Goal: Task Accomplishment & Management: Use online tool/utility

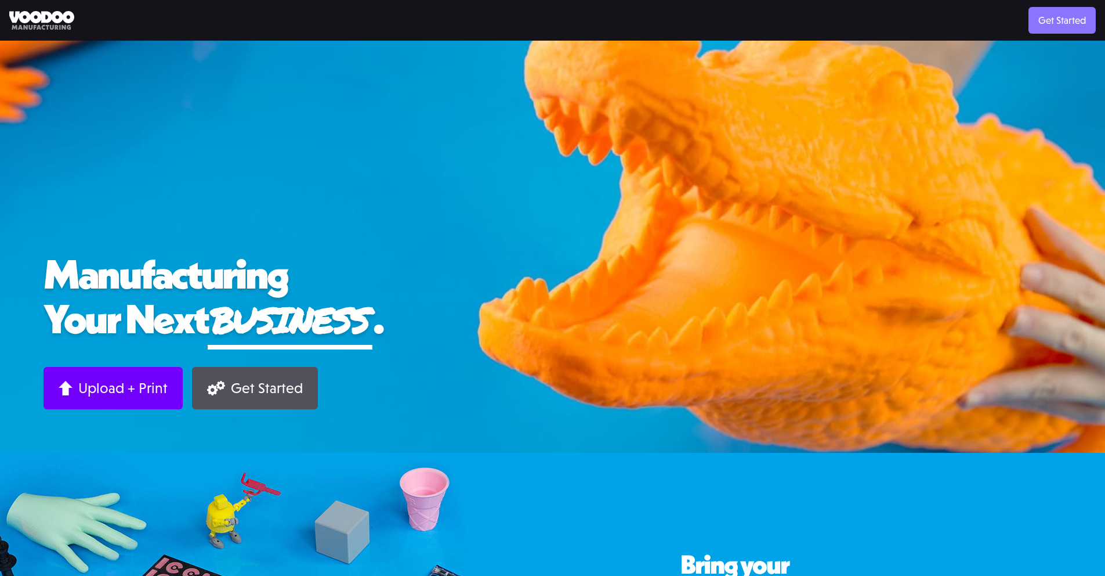
click at [1047, 21] on link "Get Started" at bounding box center [1062, 20] width 67 height 27
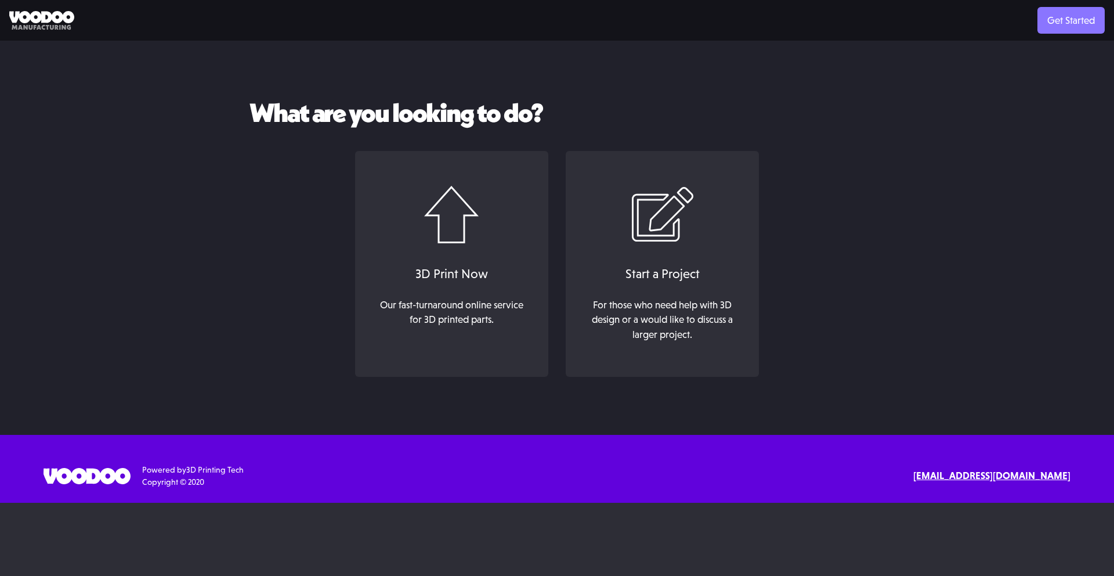
click at [1076, 27] on link "Get Started" at bounding box center [1070, 20] width 67 height 27
